Goal: Transaction & Acquisition: Purchase product/service

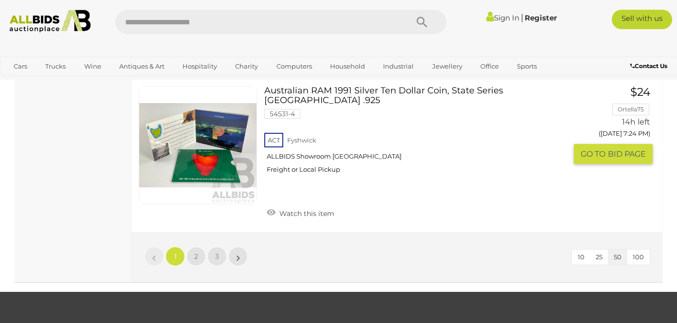
scroll to position [7603, 0]
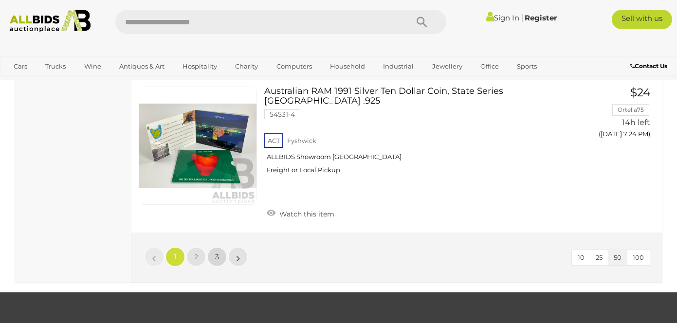
click at [216, 253] on span "3" at bounding box center [217, 257] width 4 height 9
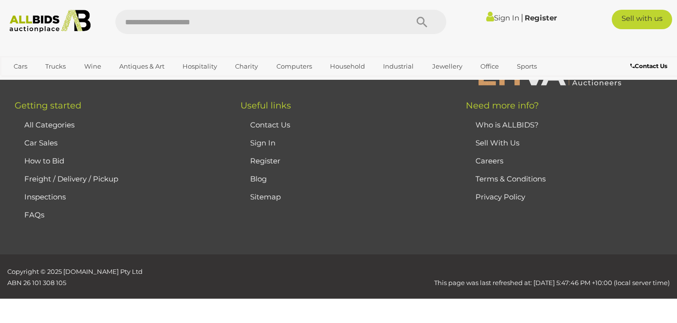
scroll to position [141, 0]
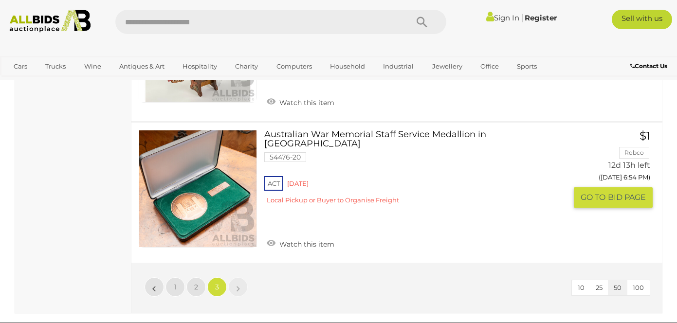
scroll to position [4786, 0]
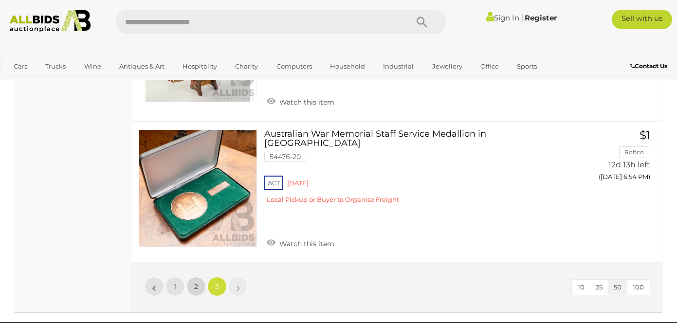
click at [194, 282] on span "2" at bounding box center [196, 286] width 4 height 9
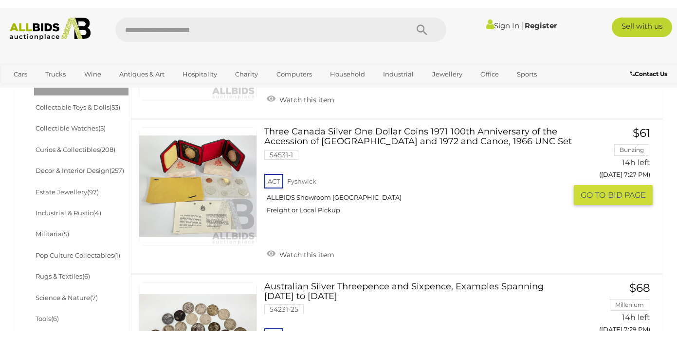
scroll to position [458, 0]
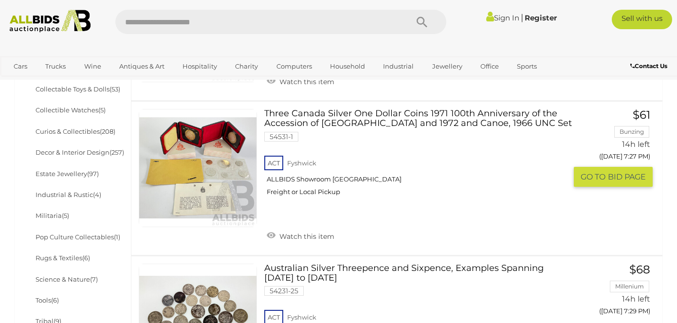
click at [202, 136] on link at bounding box center [198, 168] width 118 height 118
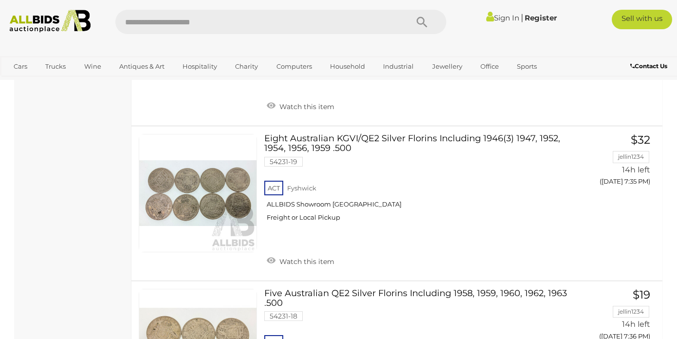
scroll to position [1393, 0]
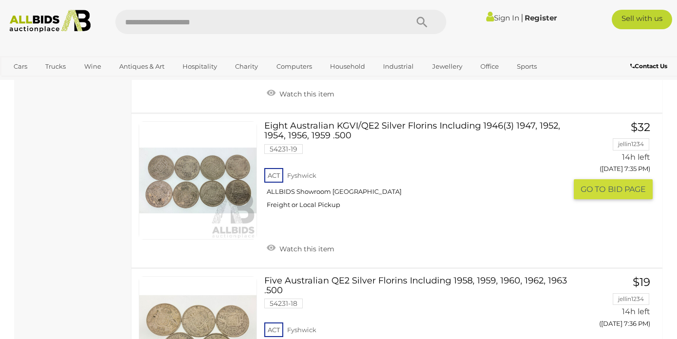
click at [224, 138] on link at bounding box center [198, 180] width 118 height 118
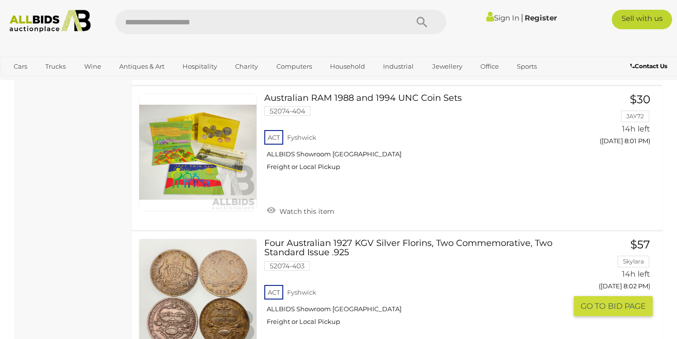
scroll to position [4871, 0]
click at [220, 238] on link at bounding box center [198, 297] width 118 height 118
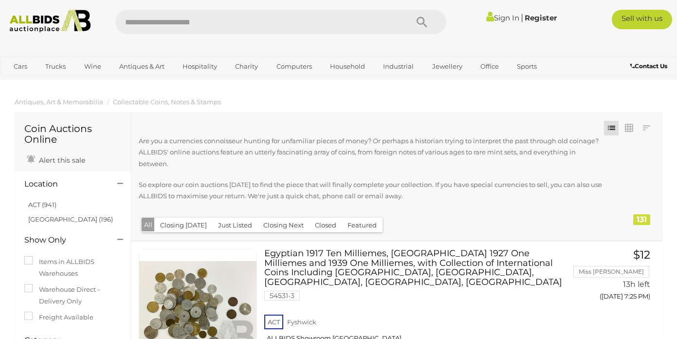
scroll to position [0, 0]
click at [326, 224] on button "Closed" at bounding box center [325, 224] width 33 height 15
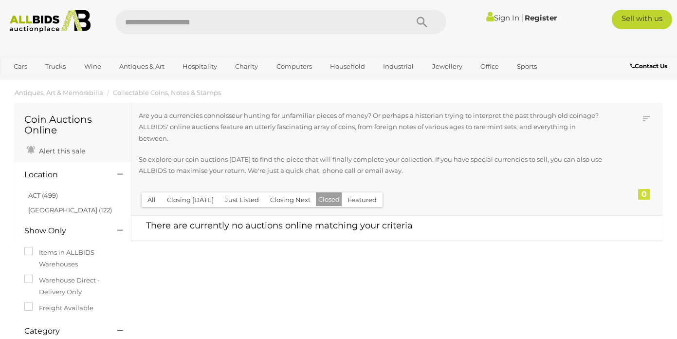
scroll to position [9, 0]
click at [325, 200] on button "Closed" at bounding box center [329, 200] width 26 height 14
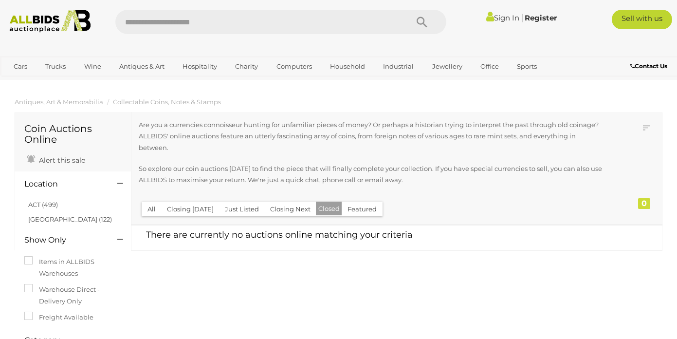
scroll to position [0, 0]
click at [294, 207] on button "Closing Next" at bounding box center [290, 208] width 52 height 15
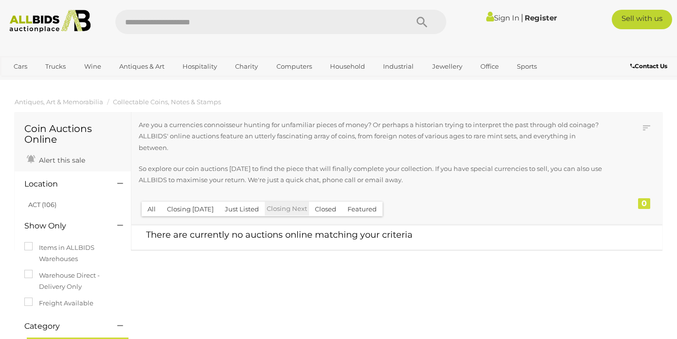
click at [247, 207] on button "Just Listed" at bounding box center [242, 208] width 46 height 15
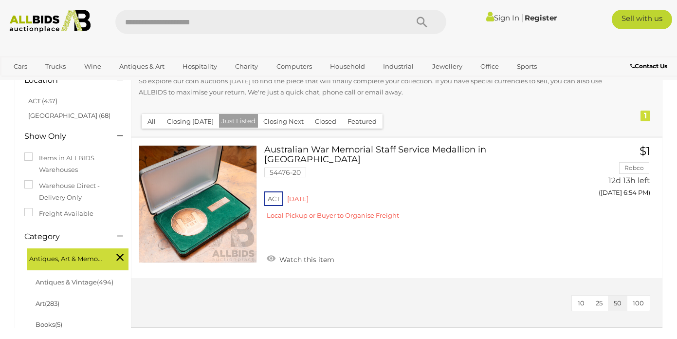
scroll to position [103, 0]
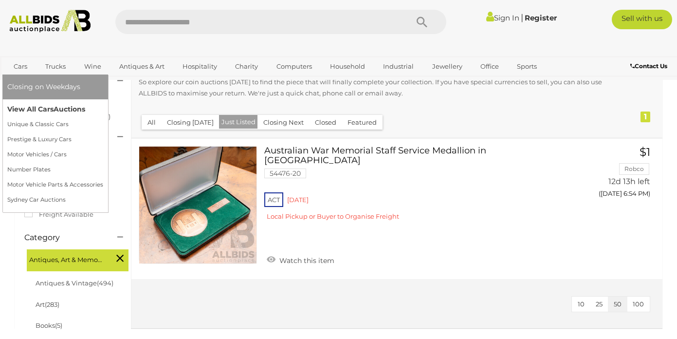
click at [12, 107] on link "View All Cars Auctions" at bounding box center [55, 109] width 96 height 15
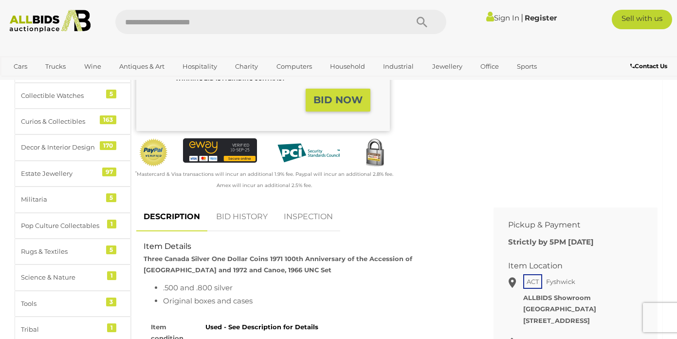
scroll to position [299, 0]
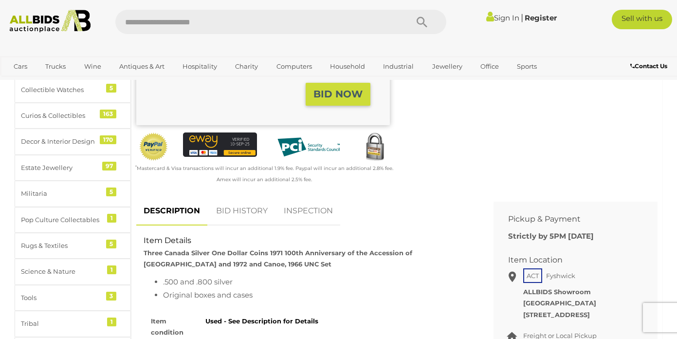
click at [237, 205] on link "BID HISTORY" at bounding box center [242, 211] width 66 height 29
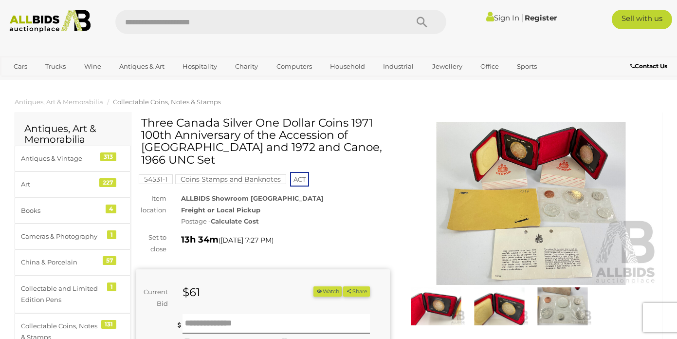
scroll to position [0, 0]
click at [578, 176] on img at bounding box center [530, 203] width 253 height 163
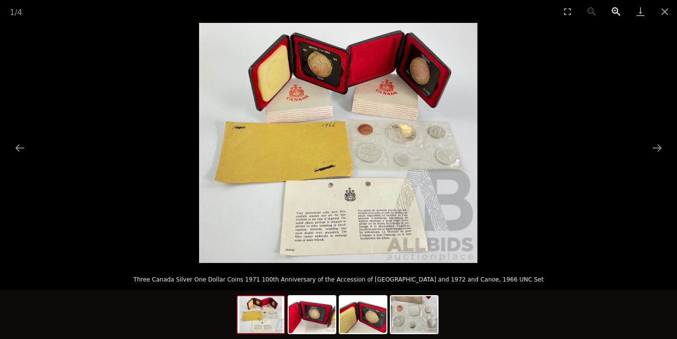
click at [613, 9] on button "Zoom in" at bounding box center [616, 11] width 24 height 23
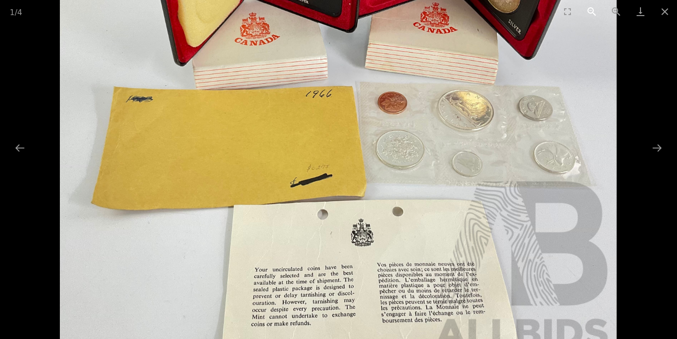
click at [588, 8] on button "Zoom out" at bounding box center [591, 11] width 24 height 23
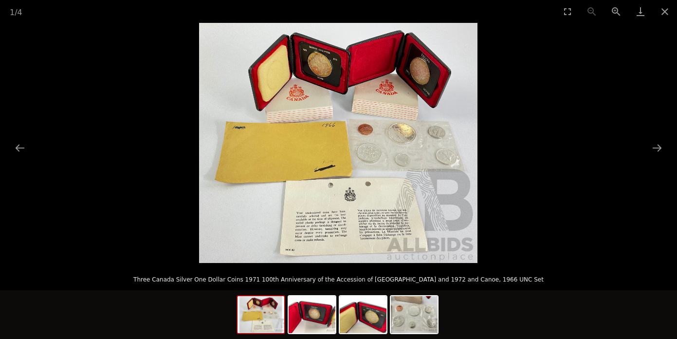
click at [323, 70] on img at bounding box center [338, 143] width 278 height 240
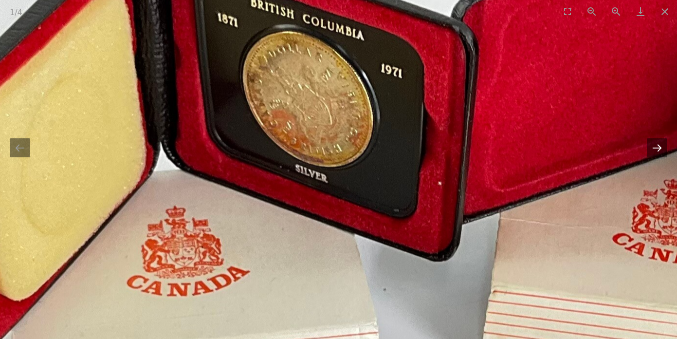
click at [656, 147] on button "Next slide" at bounding box center [657, 147] width 20 height 19
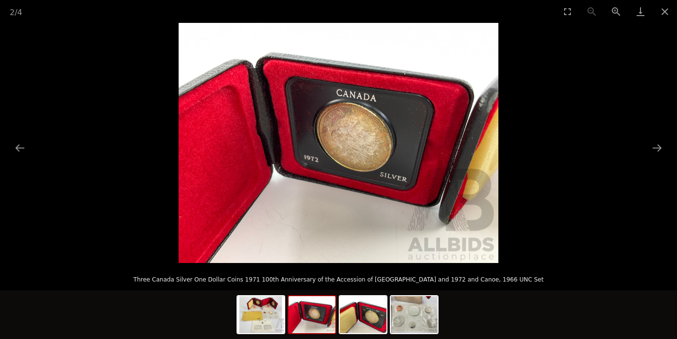
click at [370, 155] on img at bounding box center [339, 143] width 320 height 240
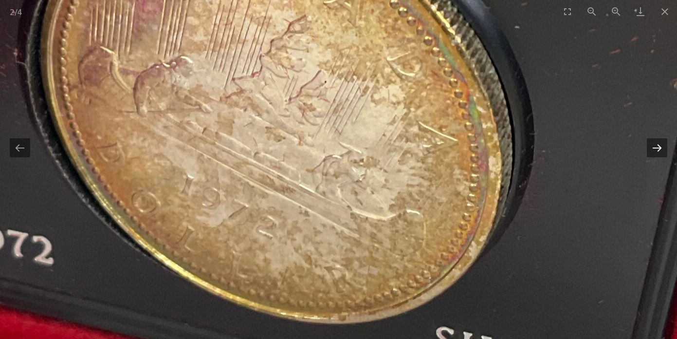
click at [658, 147] on button "Next slide" at bounding box center [657, 147] width 20 height 19
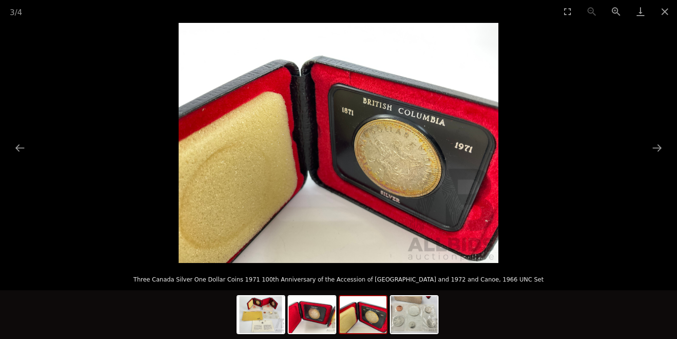
click at [413, 167] on img at bounding box center [339, 143] width 320 height 240
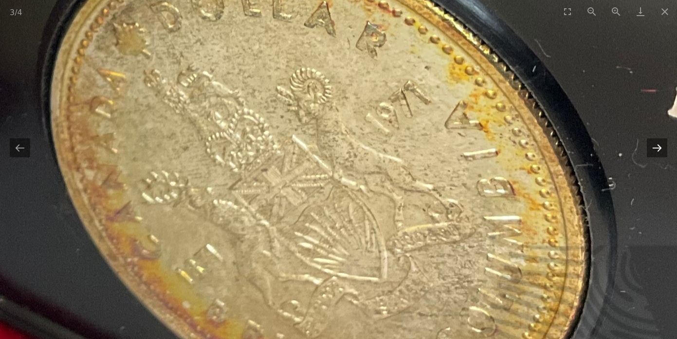
click at [657, 145] on button "Next slide" at bounding box center [657, 147] width 20 height 19
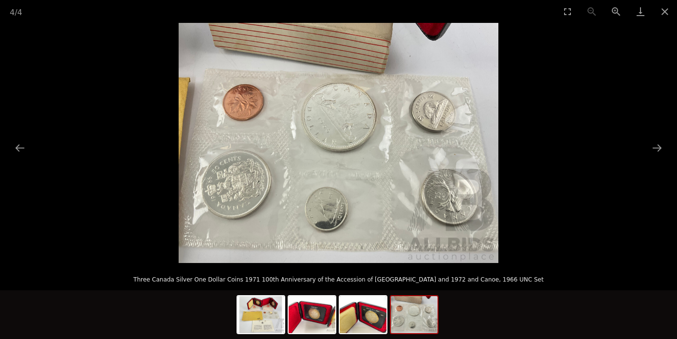
click at [330, 179] on img at bounding box center [339, 143] width 320 height 240
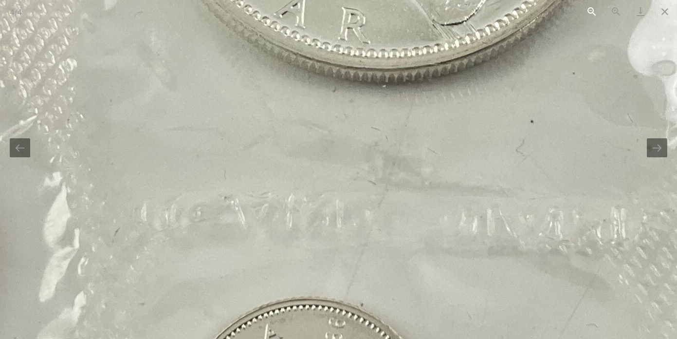
click at [590, 8] on button "Zoom out" at bounding box center [591, 11] width 24 height 23
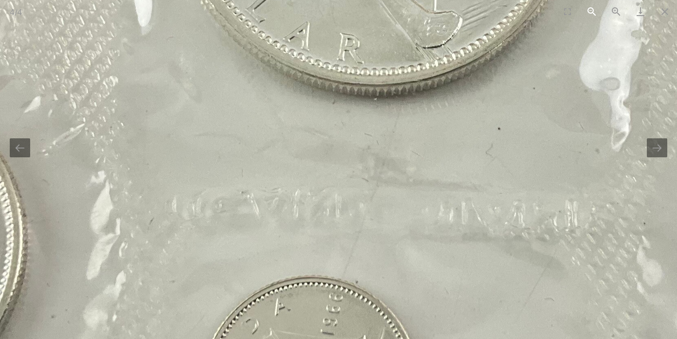
click at [590, 8] on button "Zoom out" at bounding box center [591, 11] width 24 height 23
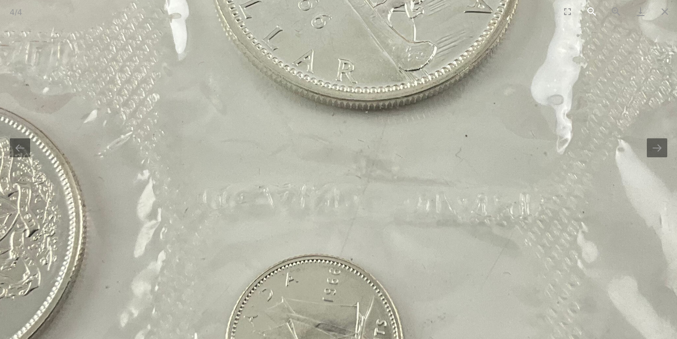
click at [590, 8] on button "Zoom out" at bounding box center [591, 11] width 24 height 23
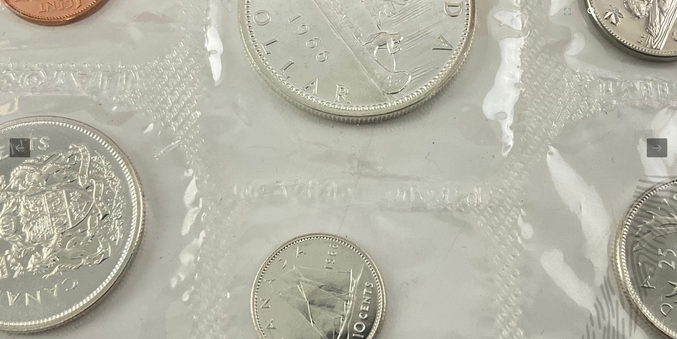
click at [590, 8] on button "Zoom out" at bounding box center [591, 11] width 24 height 23
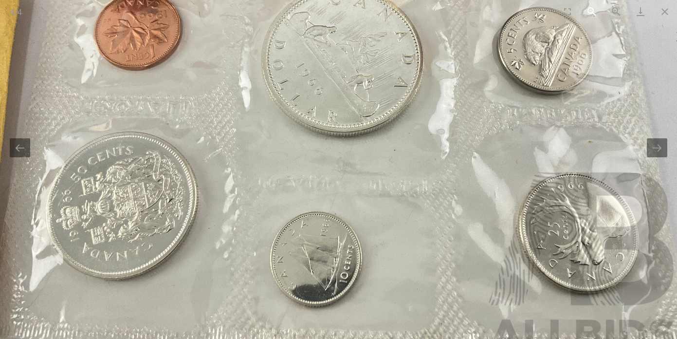
click at [591, 10] on button "Zoom out" at bounding box center [591, 11] width 24 height 23
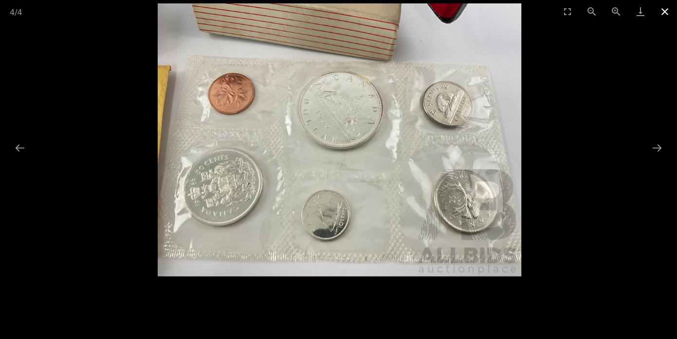
click at [663, 10] on button "Close gallery" at bounding box center [664, 11] width 24 height 23
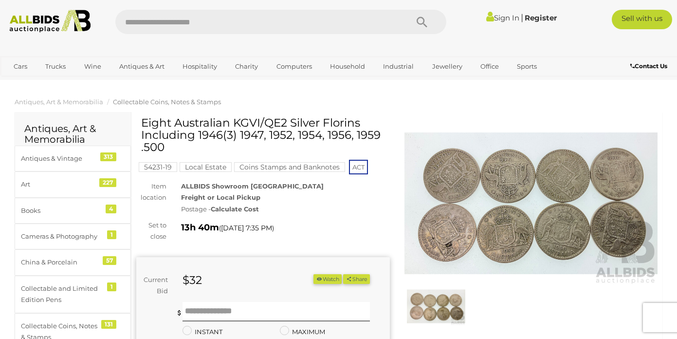
click at [486, 241] on img at bounding box center [530, 203] width 253 height 163
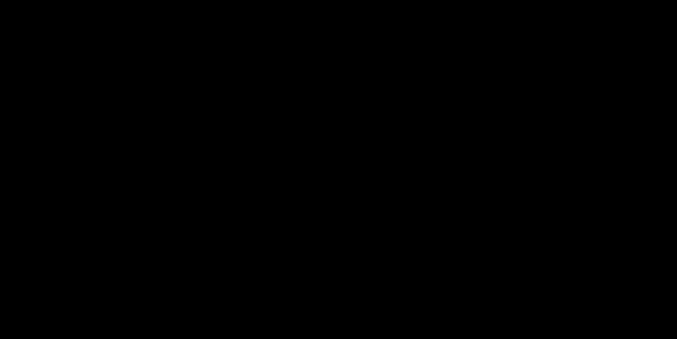
click at [486, 241] on div at bounding box center [338, 143] width 677 height 240
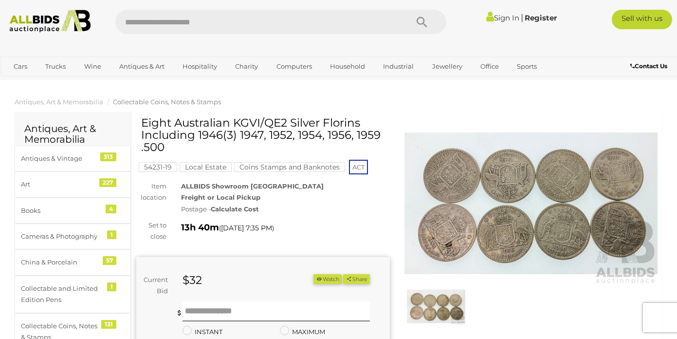
click at [486, 241] on img at bounding box center [530, 203] width 253 height 163
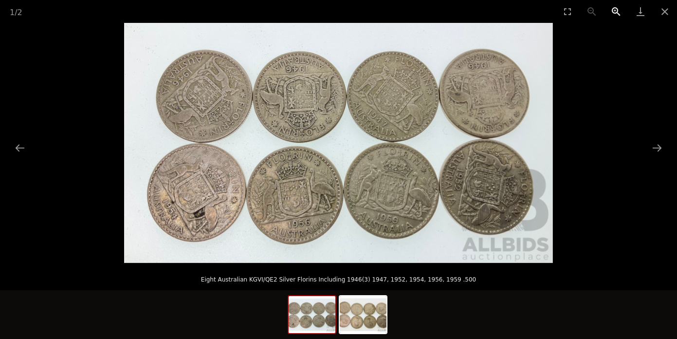
click at [615, 9] on button "Zoom in" at bounding box center [616, 11] width 24 height 23
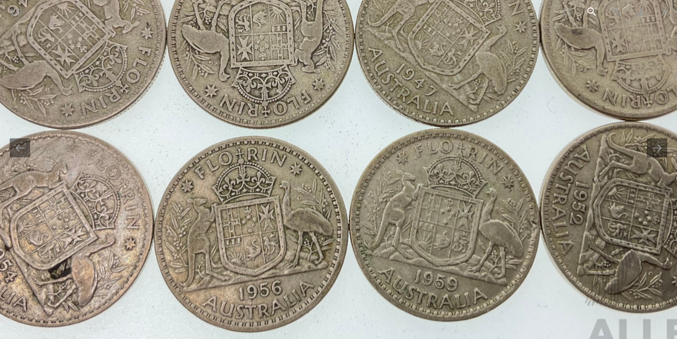
click at [590, 8] on button "Zoom out" at bounding box center [591, 11] width 24 height 23
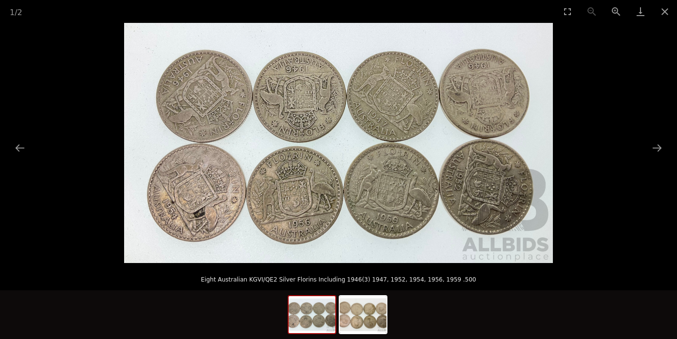
click at [215, 196] on img at bounding box center [338, 143] width 429 height 240
click at [216, 197] on img at bounding box center [338, 143] width 429 height 240
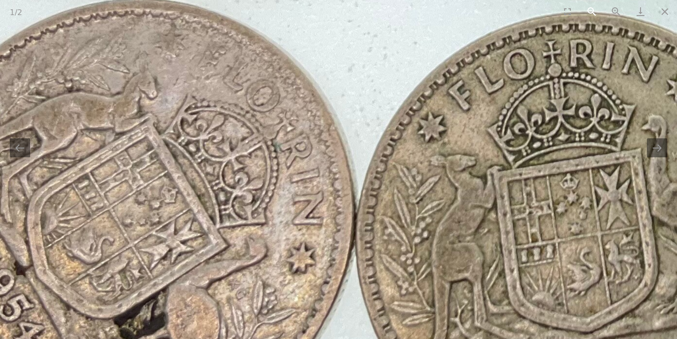
click at [589, 8] on button "Zoom out" at bounding box center [591, 11] width 24 height 23
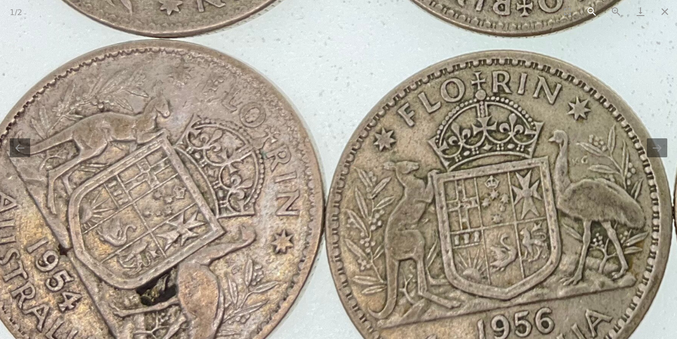
click at [589, 8] on button "Zoom out" at bounding box center [591, 11] width 24 height 23
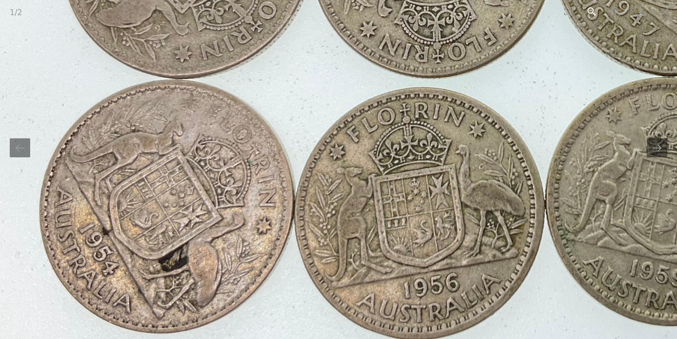
click at [590, 8] on button "Zoom out" at bounding box center [591, 11] width 24 height 23
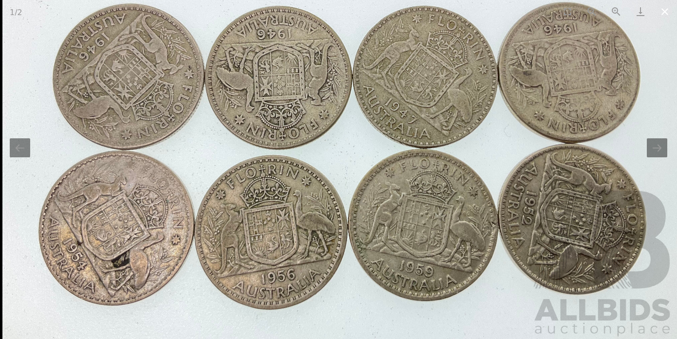
click at [664, 10] on button "Close gallery" at bounding box center [664, 11] width 24 height 23
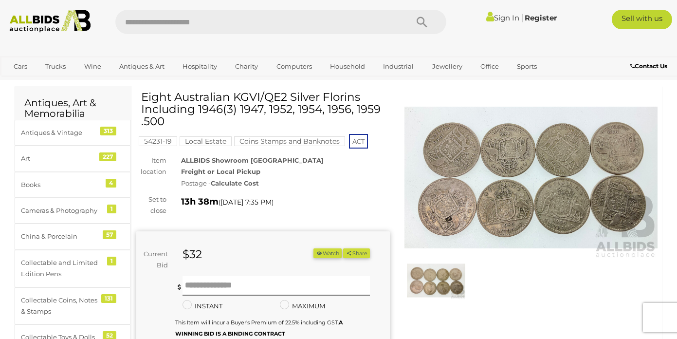
scroll to position [26, 0]
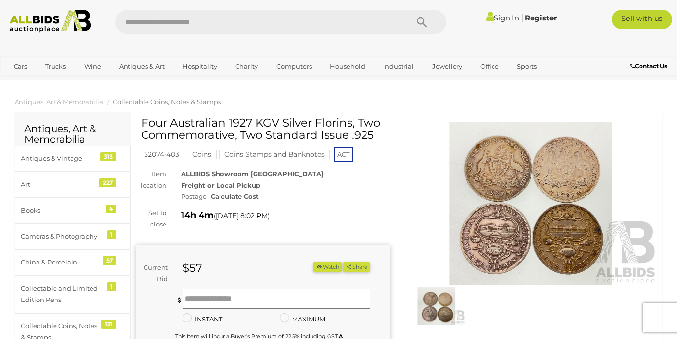
click at [529, 207] on img at bounding box center [530, 203] width 253 height 163
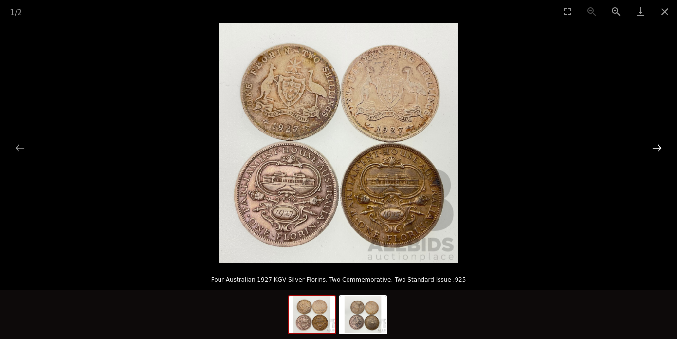
click at [654, 147] on button "Next slide" at bounding box center [657, 147] width 20 height 19
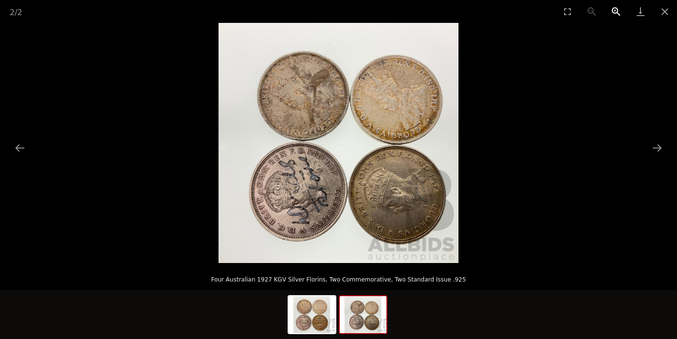
click at [615, 9] on button "Zoom in" at bounding box center [616, 11] width 24 height 23
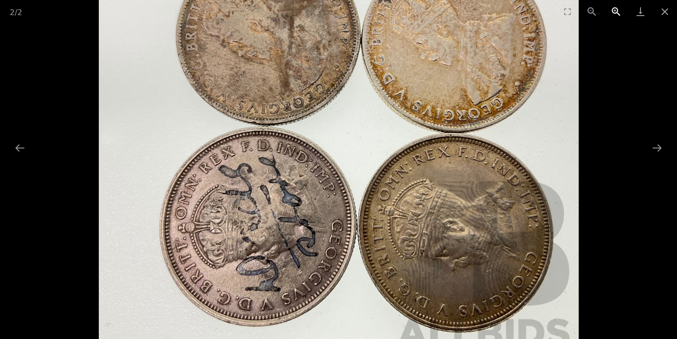
click at [615, 9] on button "Zoom in" at bounding box center [616, 11] width 24 height 23
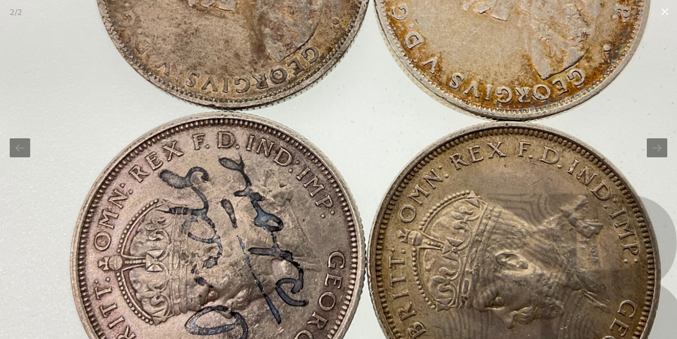
click at [666, 14] on button "Close gallery" at bounding box center [664, 11] width 24 height 23
